Goal: Task Accomplishment & Management: Manage account settings

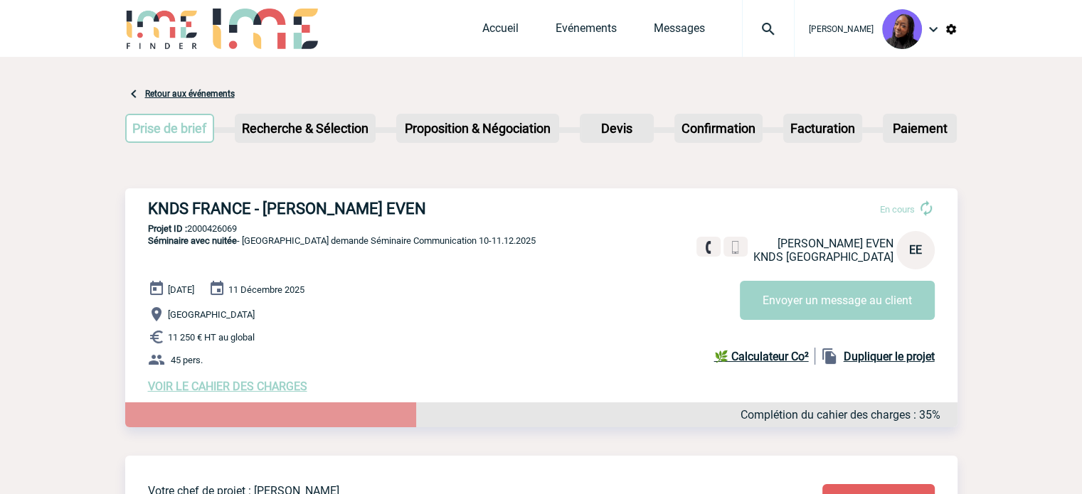
click at [213, 200] on h3 "KNDS FRANCE - [PERSON_NAME] EVEN" at bounding box center [361, 209] width 427 height 18
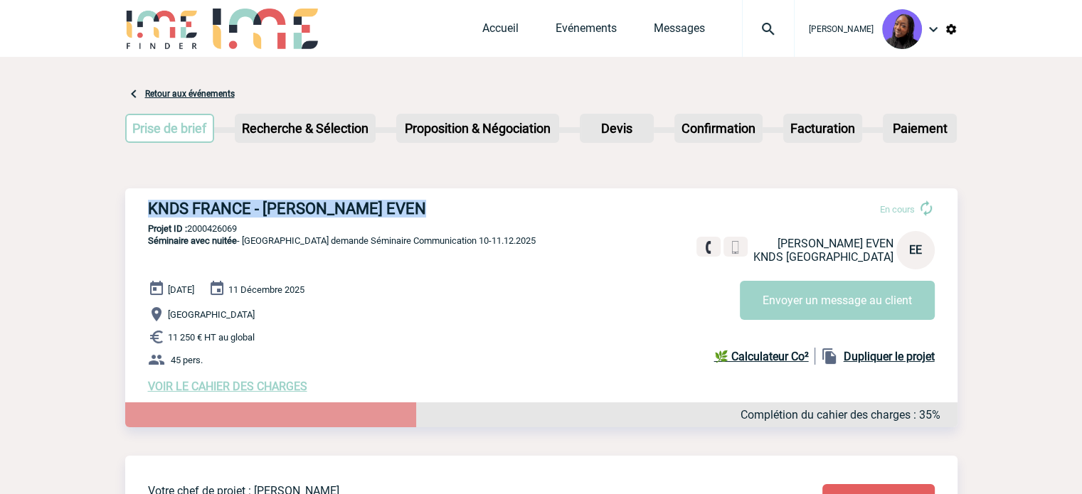
click at [213, 200] on h3 "KNDS FRANCE - [PERSON_NAME] EVEN" at bounding box center [361, 209] width 427 height 18
copy div "KNDS FRANCE - [PERSON_NAME] EVEN"
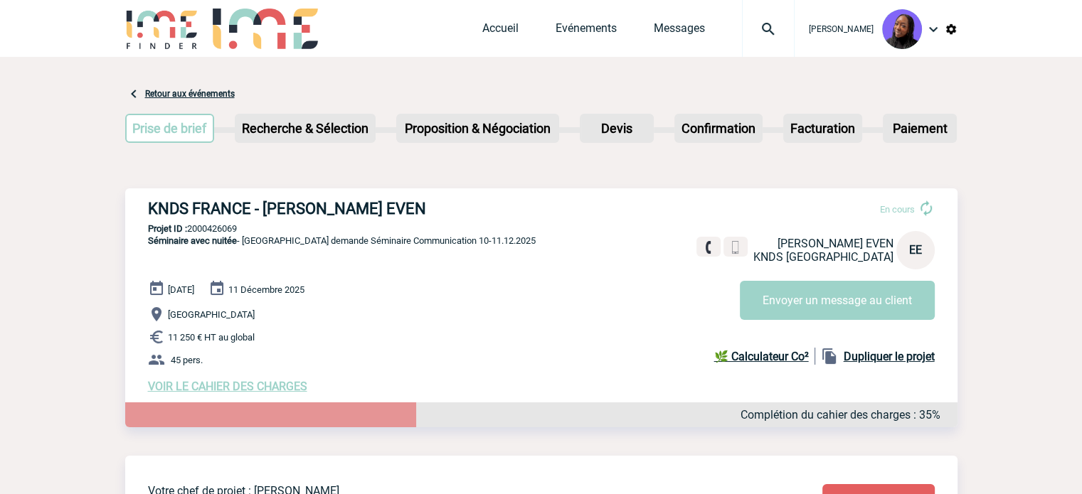
click at [221, 230] on p "Projet ID : 2000426069" at bounding box center [541, 228] width 832 height 11
copy p "2000426069"
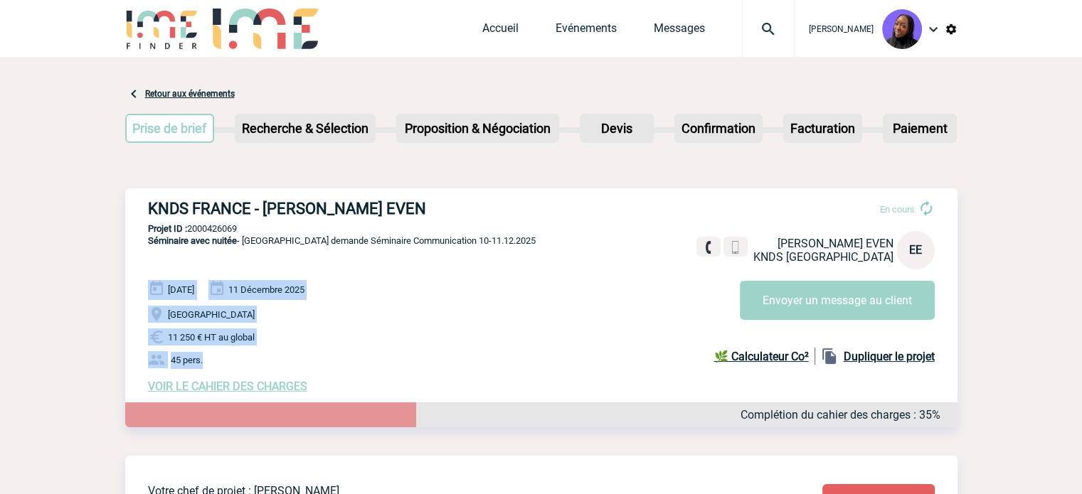
drag, startPoint x: 225, startPoint y: 363, endPoint x: 142, endPoint y: 292, distance: 109.6
click at [142, 292] on div "KNDS FRANCE - Estelle EVEN En cours Estelle EVEN KNDS FRANCE EE Envoyer un mess…" at bounding box center [541, 297] width 832 height 216
copy div "10 Décembre 2025 11 Décembre 2025 BRUGES 11 250 € HT au global 45 pers."
click at [316, 359] on p "45 pers." at bounding box center [552, 359] width 809 height 17
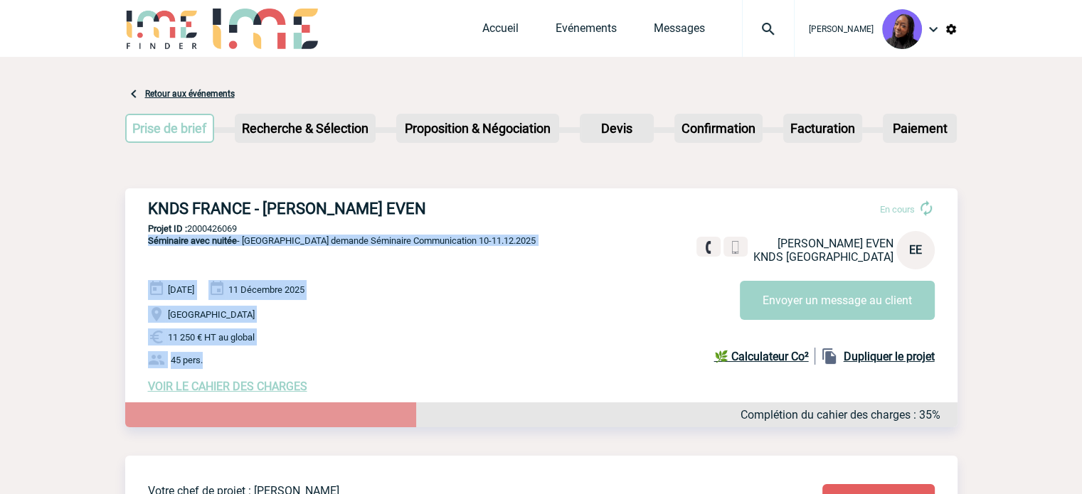
drag, startPoint x: 222, startPoint y: 361, endPoint x: 142, endPoint y: 264, distance: 126.3
click at [142, 264] on div "KNDS FRANCE - Estelle EVEN En cours Estelle EVEN KNDS FRANCE EE Envoyer un mess…" at bounding box center [541, 297] width 832 height 216
copy div "Séminaire avec nuitée - Bruxelles demande Séminaire Communication 10-11.12.2025…"
drag, startPoint x: 542, startPoint y: 346, endPoint x: 395, endPoint y: 349, distance: 146.6
click at [541, 345] on p "11 250 € HT au global" at bounding box center [552, 337] width 809 height 17
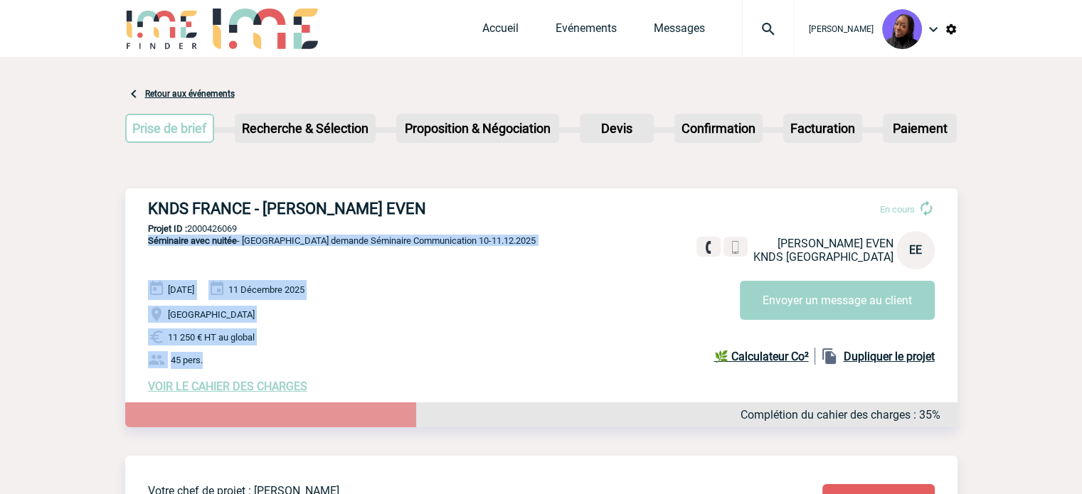
click at [277, 383] on span "VOIR LE CAHIER DES CHARGES" at bounding box center [227, 387] width 159 height 14
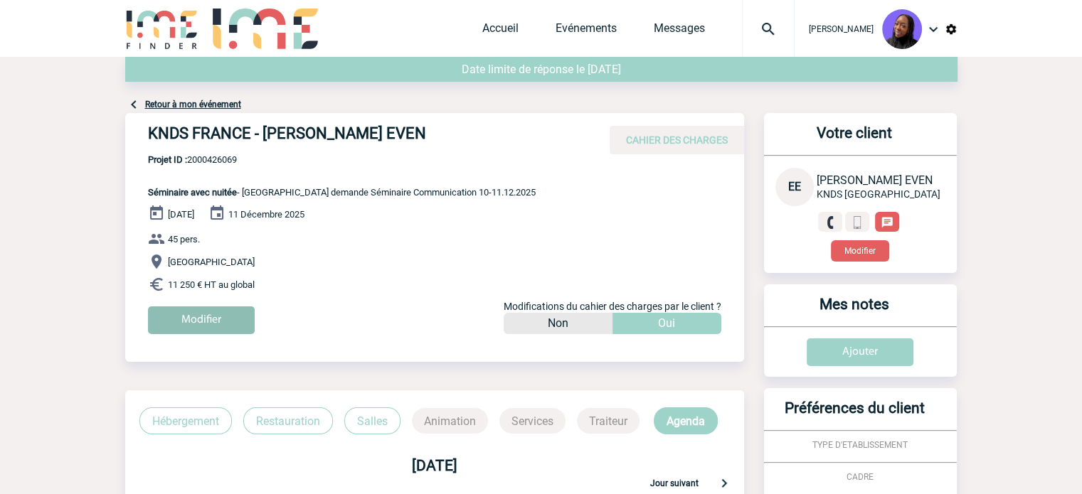
click at [187, 322] on input "Modifier" at bounding box center [201, 321] width 107 height 28
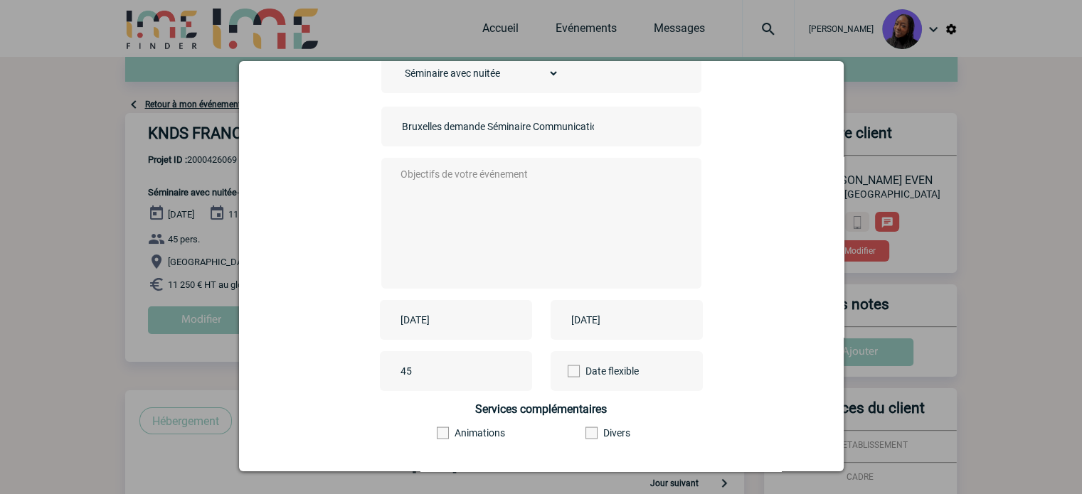
scroll to position [176, 0]
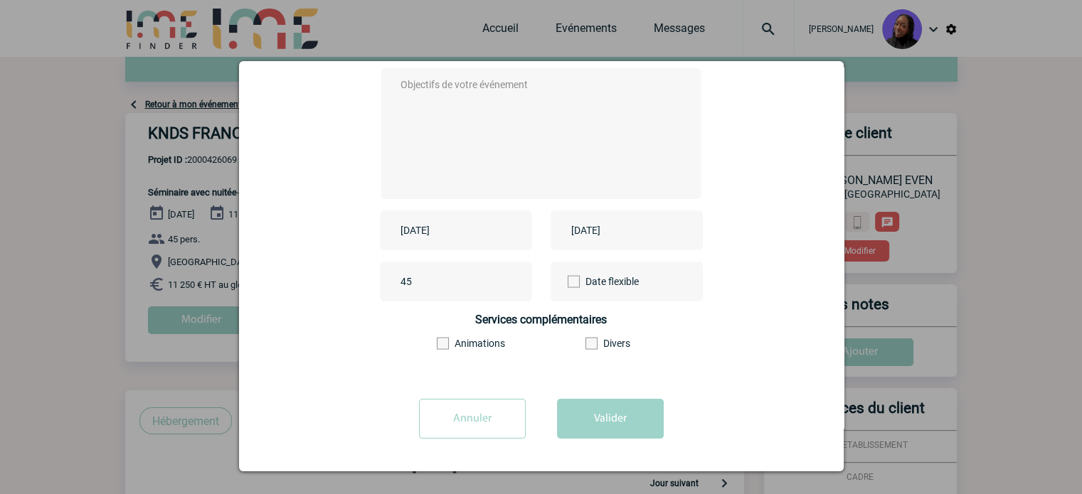
click at [474, 417] on input "Annuler" at bounding box center [472, 419] width 107 height 40
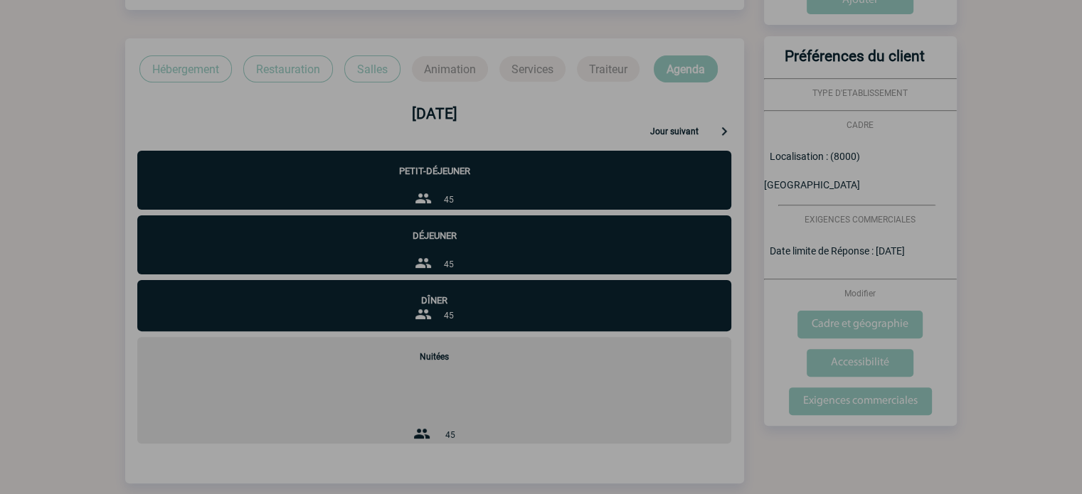
scroll to position [356, 0]
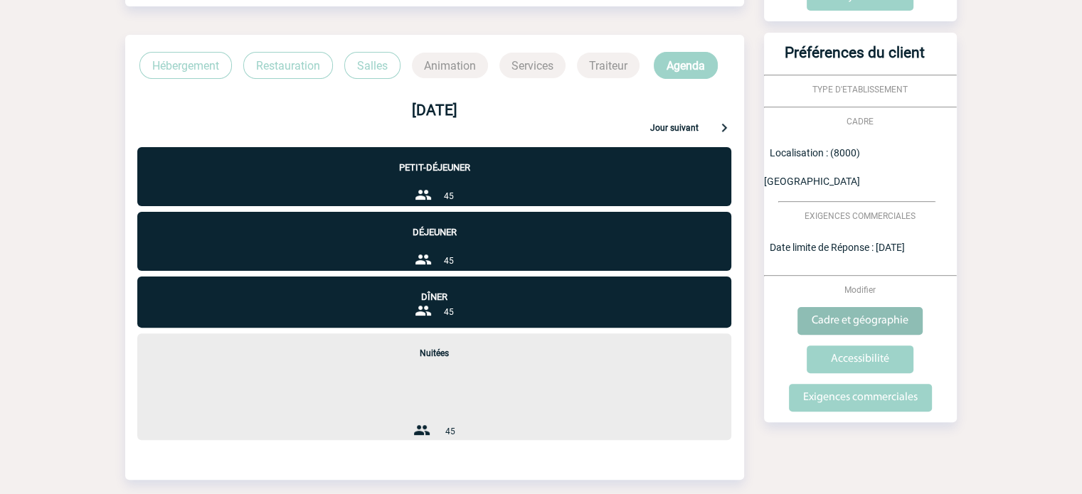
click at [848, 307] on input "Cadre et géographie" at bounding box center [859, 321] width 125 height 28
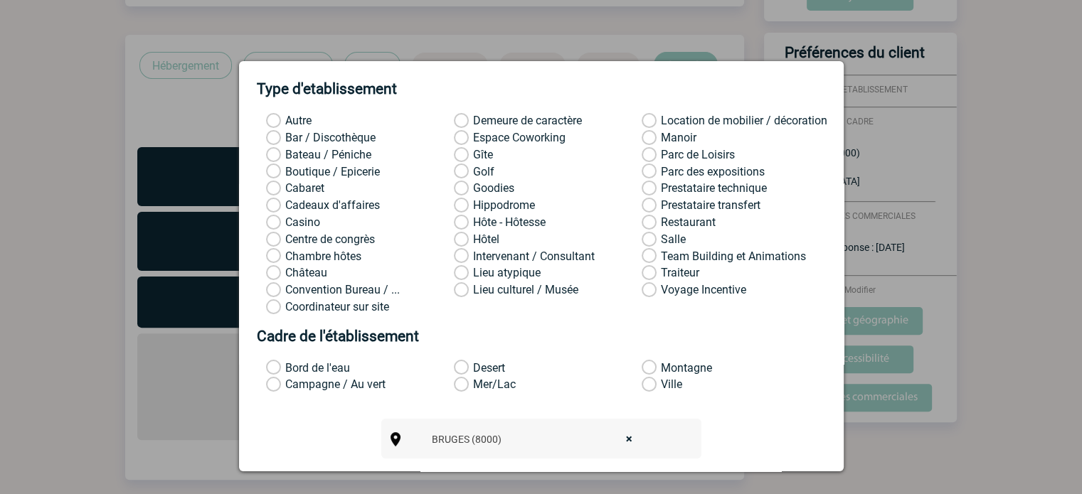
scroll to position [188, 0]
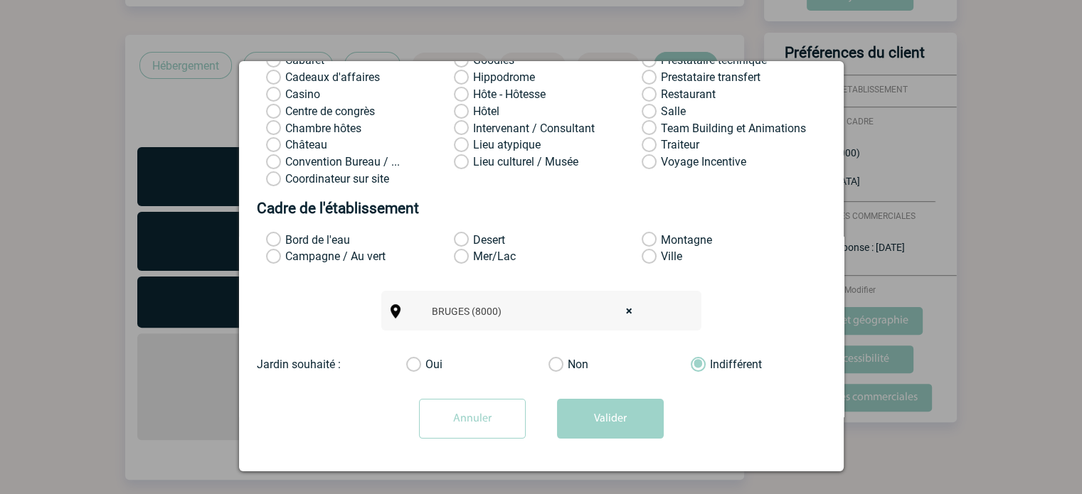
select select
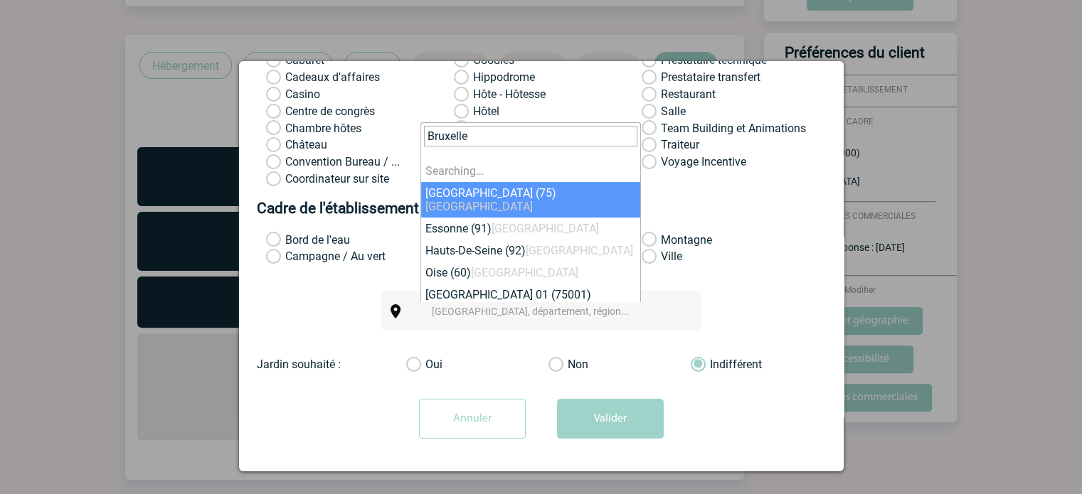
type input "[GEOGRAPHIC_DATA]"
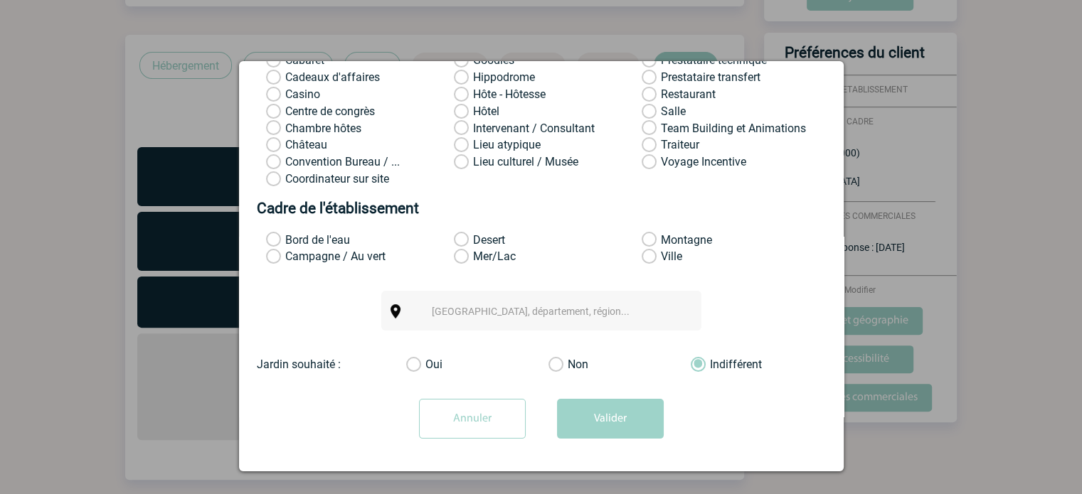
drag, startPoint x: 588, startPoint y: 406, endPoint x: 432, endPoint y: 331, distance: 172.8
click at [428, 354] on form "Cadre et géographie Type d'etablissement Autre Demeure de caractère Location de…" at bounding box center [541, 178] width 569 height 543
click at [447, 311] on span "[GEOGRAPHIC_DATA], département, région..." at bounding box center [531, 311] width 198 height 11
type input "[GEOGRAPHIC_DATA]"
click at [309, 301] on div "[GEOGRAPHIC_DATA] (8000) [GEOGRAPHIC_DATA], département, région..." at bounding box center [541, 311] width 569 height 40
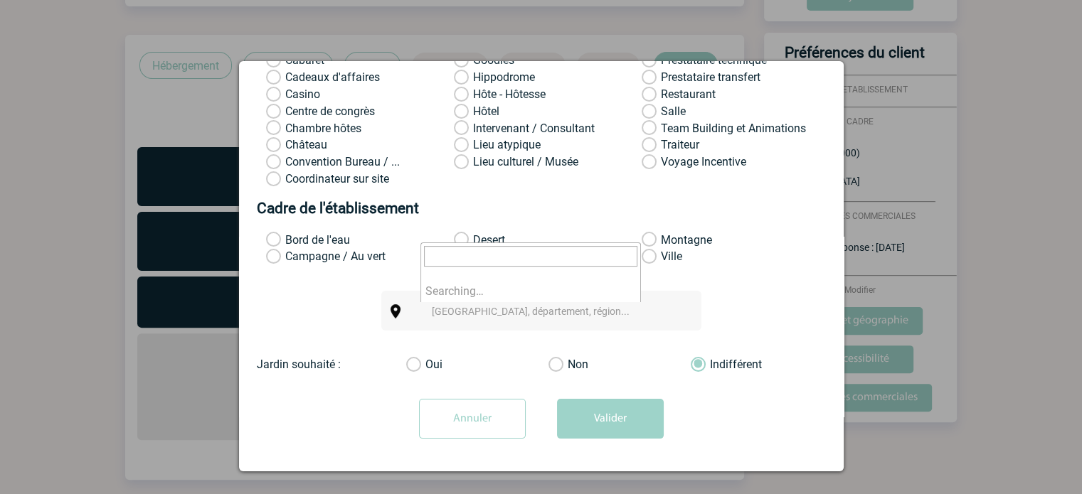
click at [467, 312] on span "[GEOGRAPHIC_DATA], département, région..." at bounding box center [531, 311] width 198 height 11
type input "[GEOGRAPHIC_DATA]"
click at [722, 290] on form "Cadre et géographie Type d'etablissement Autre Demeure de caractère Location de…" at bounding box center [541, 178] width 569 height 543
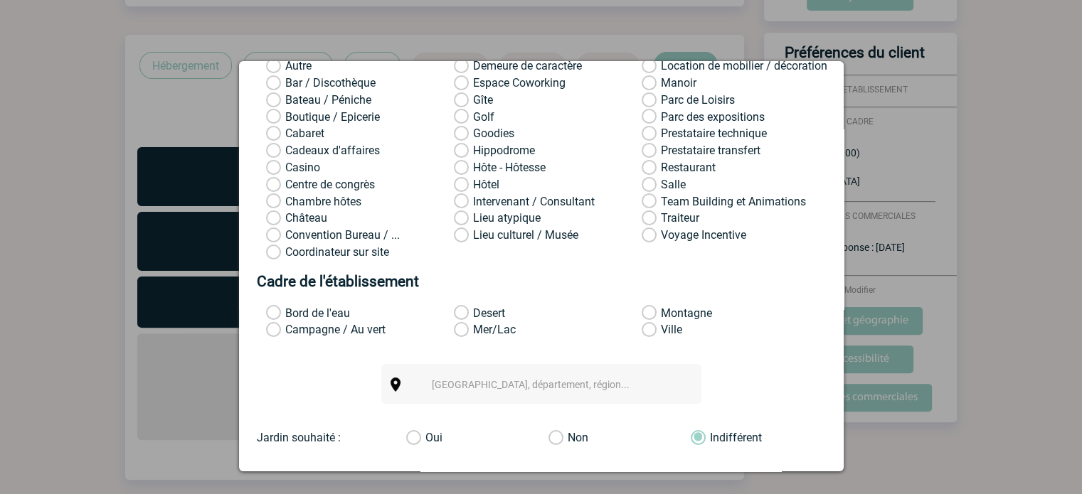
scroll to position [0, 0]
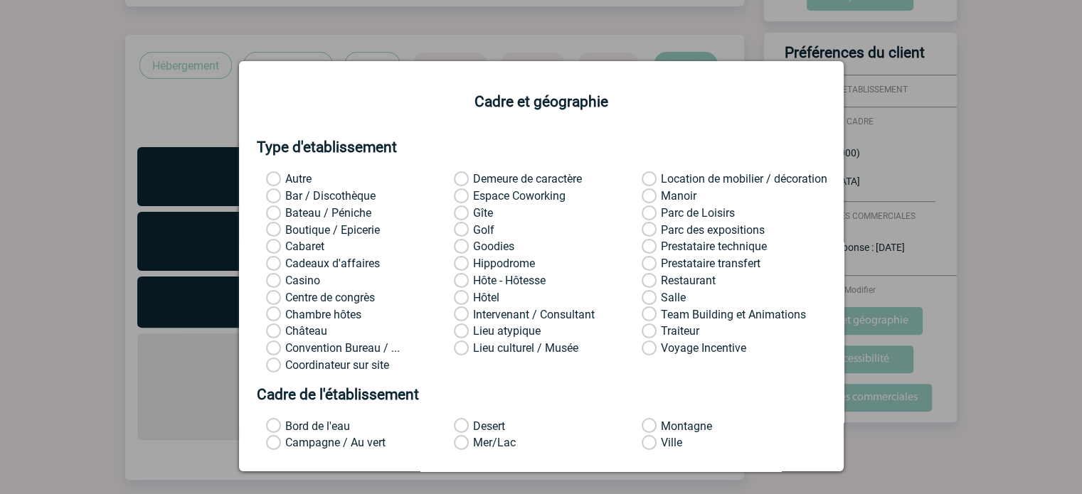
click at [614, 368] on form "Cadre et géographie Type d'etablissement Autre Demeure de caractère Location de…" at bounding box center [541, 364] width 569 height 543
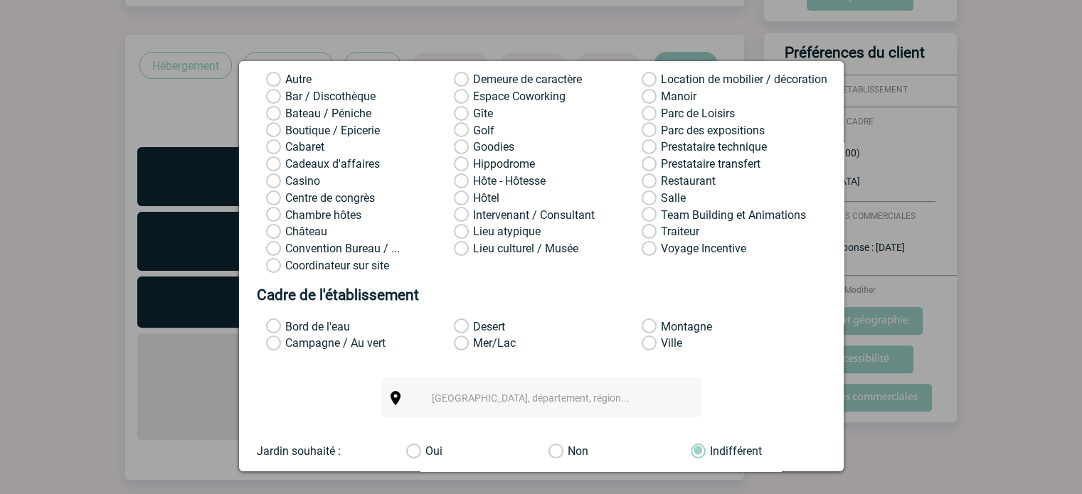
scroll to position [188, 0]
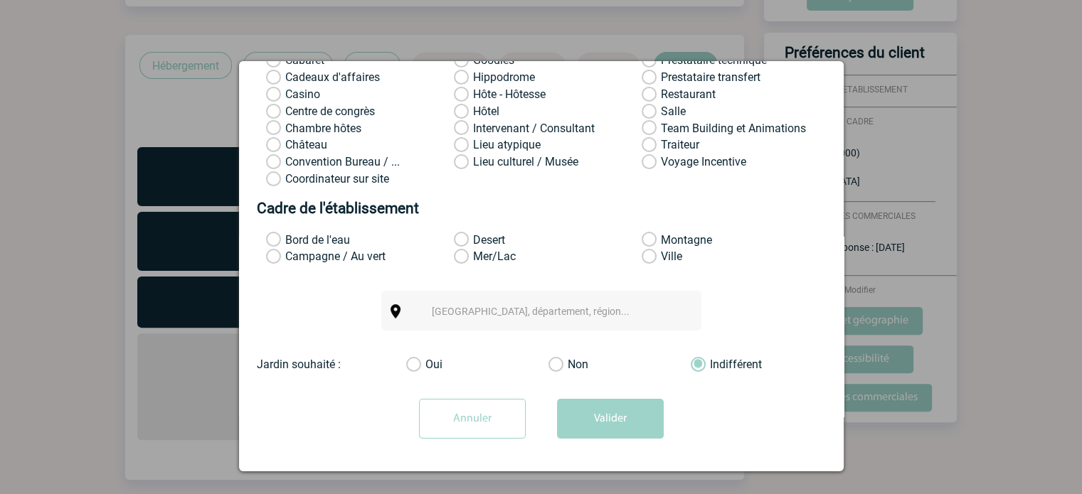
click at [442, 423] on input "Annuler" at bounding box center [472, 419] width 107 height 40
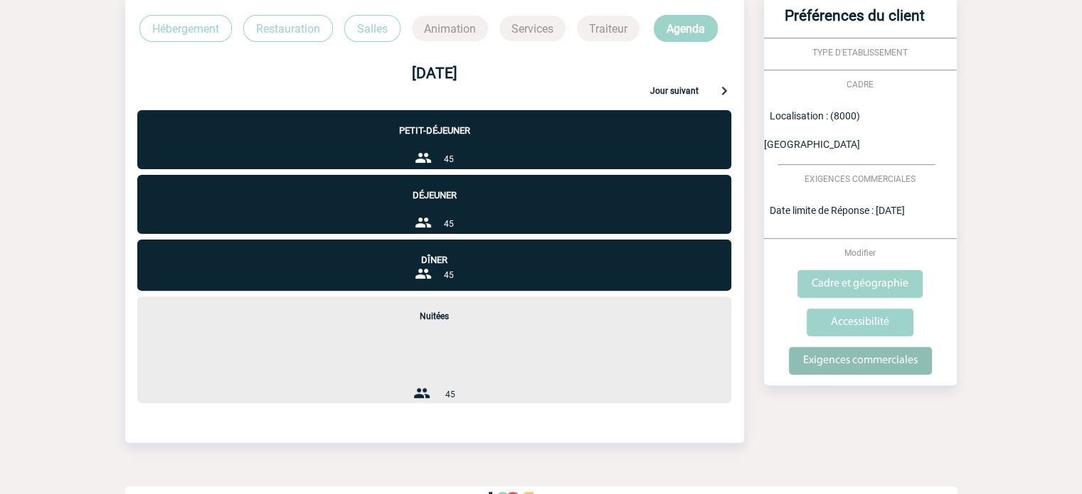
scroll to position [427, 0]
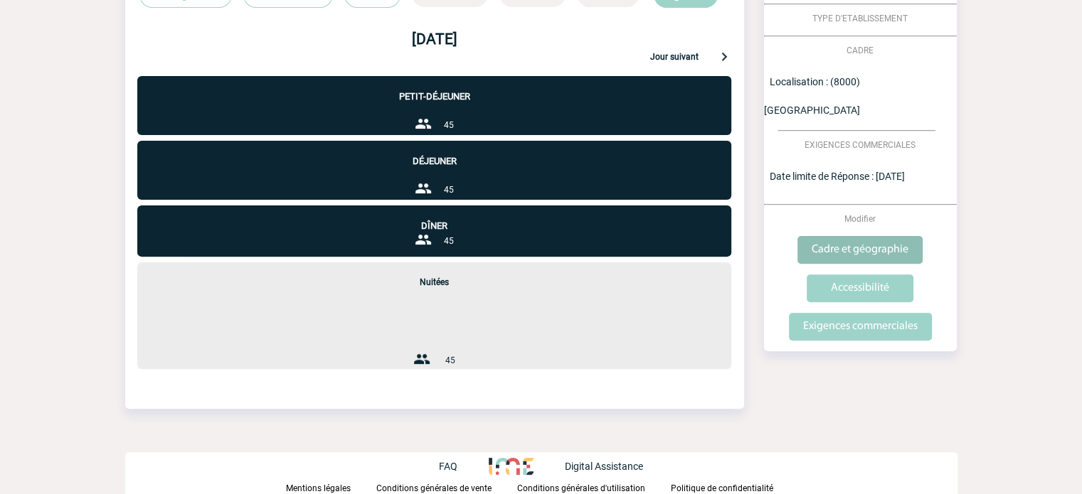
click at [844, 236] on input "Cadre et géographie" at bounding box center [859, 250] width 125 height 28
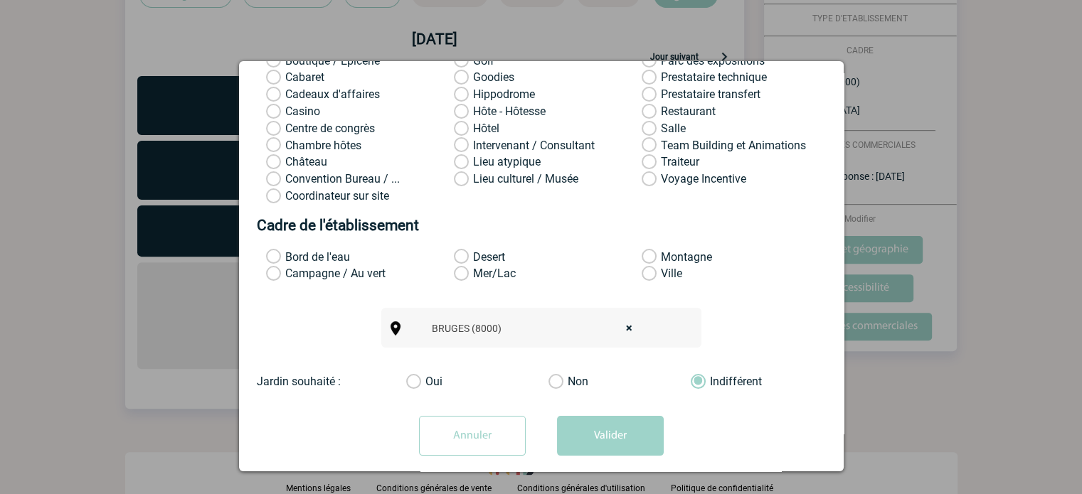
scroll to position [188, 0]
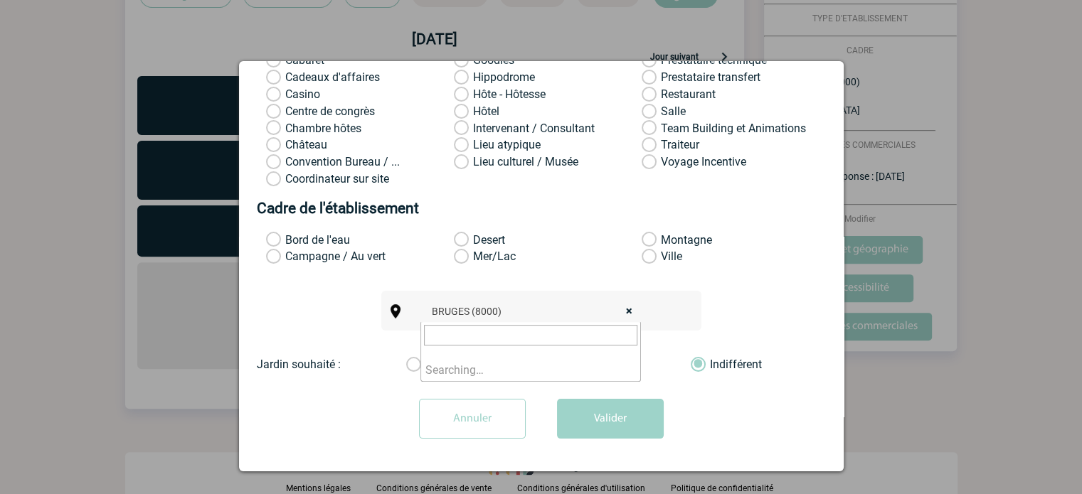
click at [629, 312] on span "× BRUGES (8000)" at bounding box center [536, 312] width 221 height 20
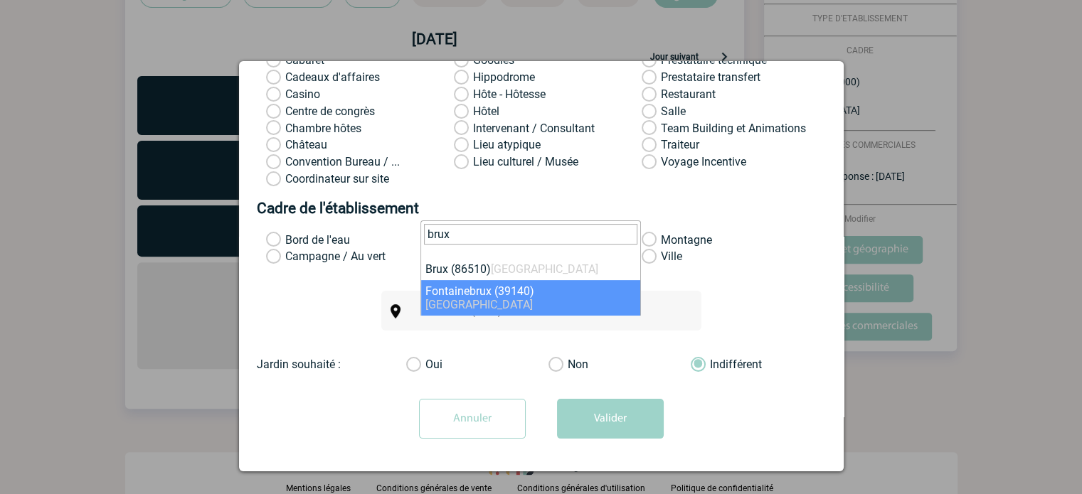
type input "bruxe"
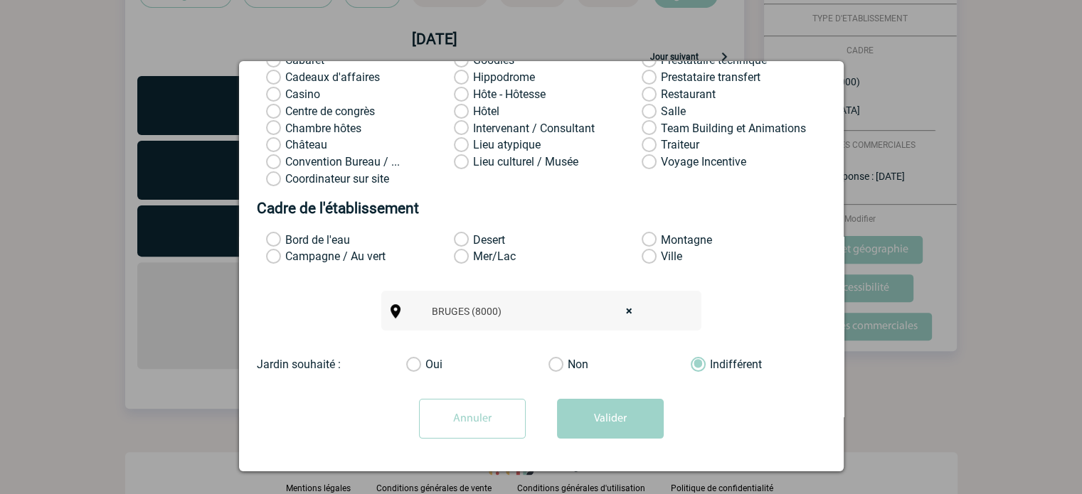
click at [313, 302] on div "BRUGES (8000) × [GEOGRAPHIC_DATA] (8000)" at bounding box center [541, 311] width 569 height 40
click at [464, 417] on input "Annuler" at bounding box center [472, 419] width 107 height 40
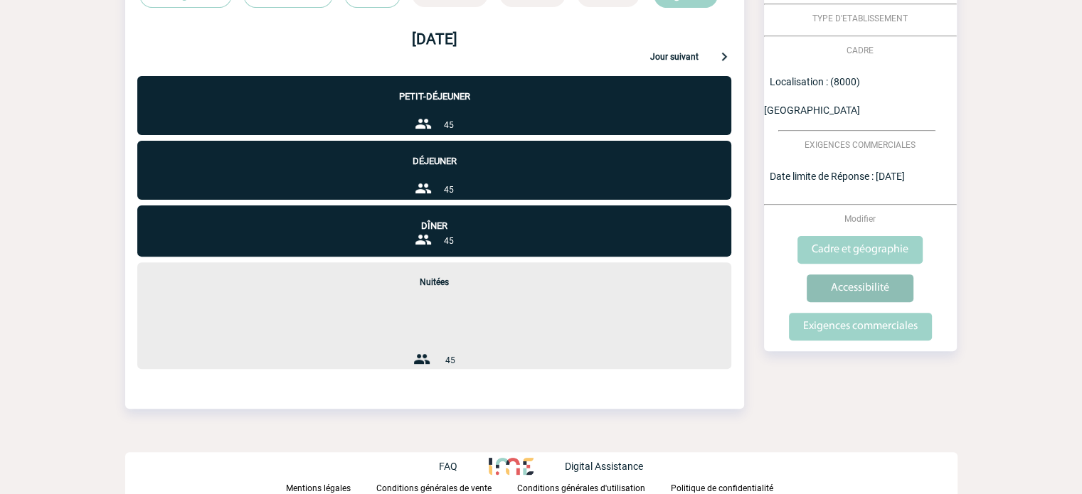
click at [884, 275] on input "Accessibilité" at bounding box center [860, 289] width 107 height 28
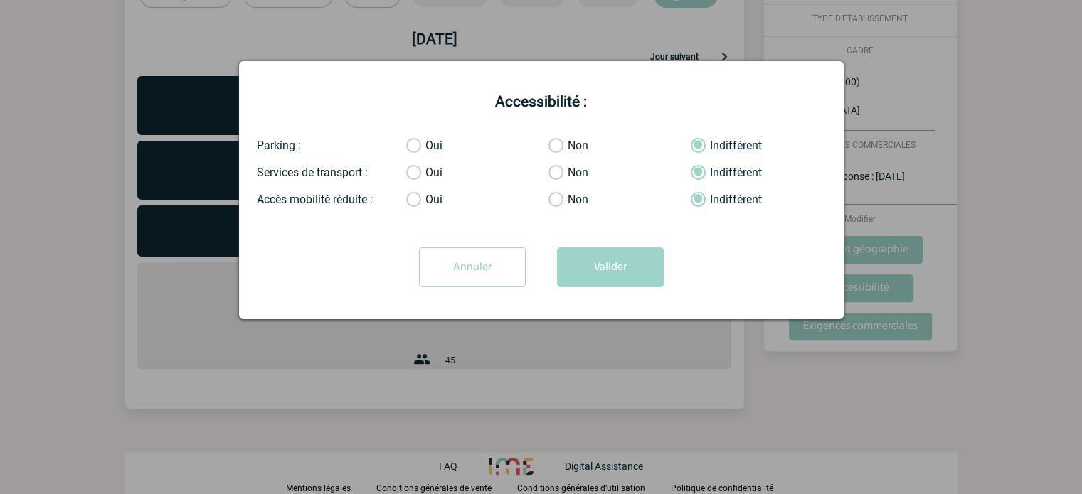
scroll to position [428, 0]
click at [446, 255] on input "Annuler" at bounding box center [472, 268] width 107 height 40
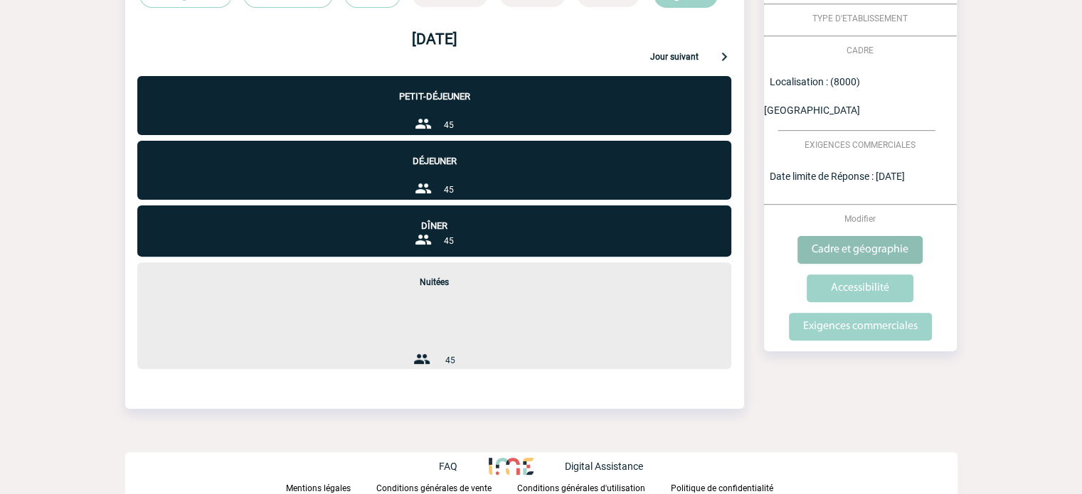
click at [846, 213] on body "[PERSON_NAME] Accueil Evénements 0" at bounding box center [541, 33] width 1082 height 921
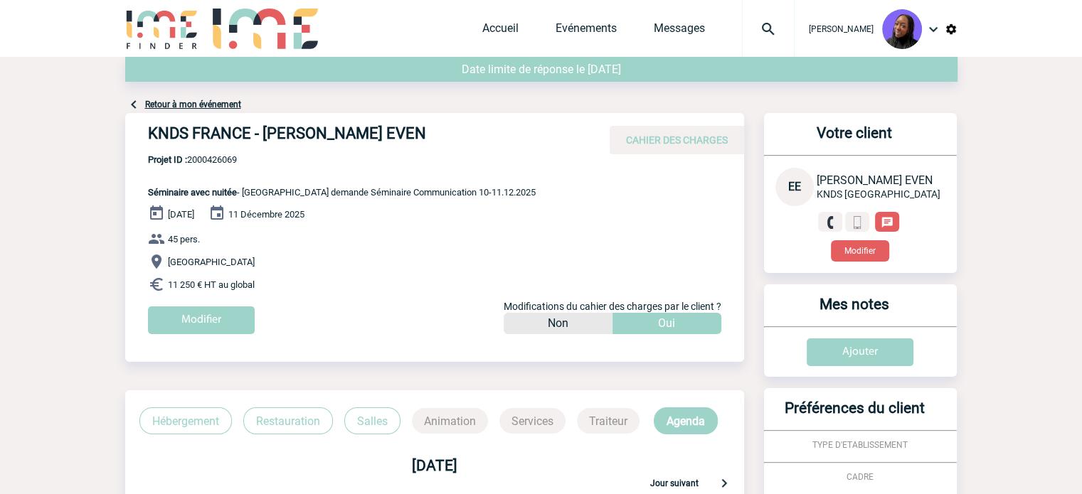
scroll to position [0, 0]
click at [223, 161] on span "Projet ID : 2000426069" at bounding box center [342, 159] width 388 height 11
copy span "2000426069"
